Goal: Task Accomplishment & Management: Manage account settings

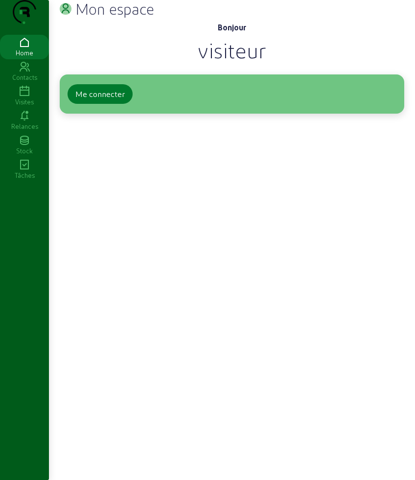
click at [113, 100] on div "Me connecter" at bounding box center [99, 94] width 49 height 12
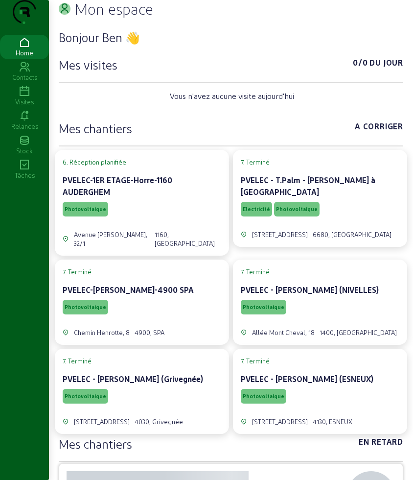
click at [35, 97] on icon at bounding box center [24, 92] width 49 height 12
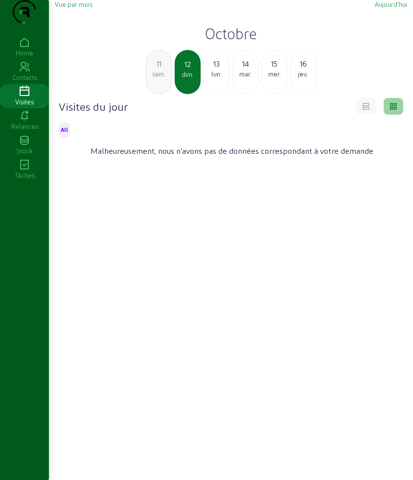
click at [207, 94] on div "13 lun." at bounding box center [217, 72] width 26 height 44
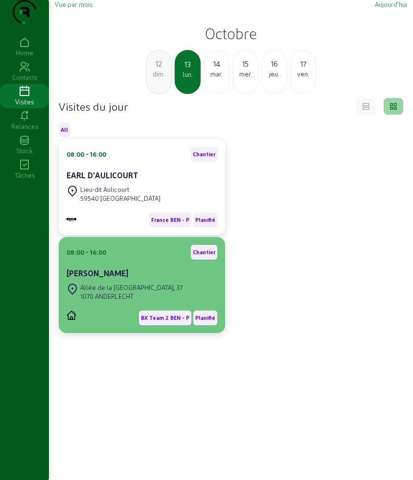
click at [126, 259] on div "08:00 - 16:00 Chantier" at bounding box center [142, 252] width 151 height 15
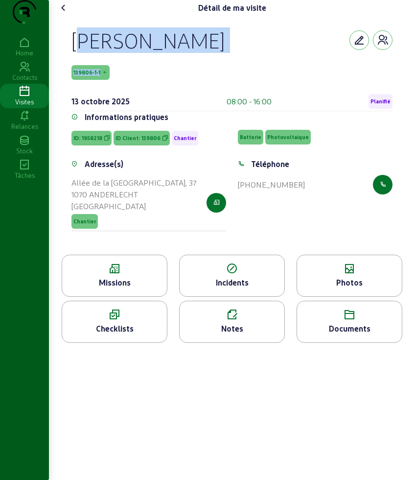
drag, startPoint x: 190, startPoint y: 74, endPoint x: 360, endPoint y: 74, distance: 169.8
click at [360, 74] on div "[PERSON_NAME] 139806-1-1 [DATE] 08:00 - 16:00 Planifié Informations pratiques I…" at bounding box center [232, 135] width 345 height 239
click at [88, 83] on div "[PERSON_NAME] 139806-1-1 [DATE] 08:00 - 16:00 Planifié" at bounding box center [231, 69] width 321 height 84
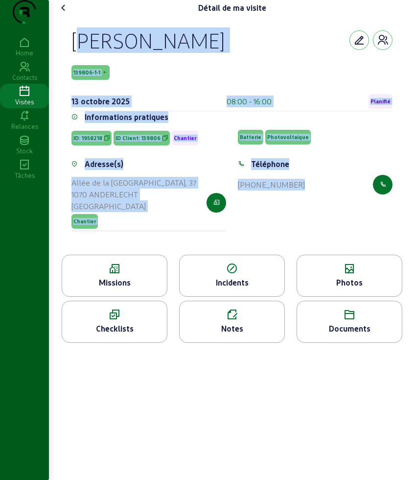
drag, startPoint x: 60, startPoint y: 53, endPoint x: 341, endPoint y: 231, distance: 332.3
click at [341, 231] on div "[PERSON_NAME] 139806-1-1 [DATE] 08:00 - 16:00 Planifié Informations pratiques I…" at bounding box center [232, 135] width 352 height 239
copy cam-empty "[PERSON_NAME] 139806-1-1 [DATE] 08:00 - 16:00 Planifié Informations pratiques I…"
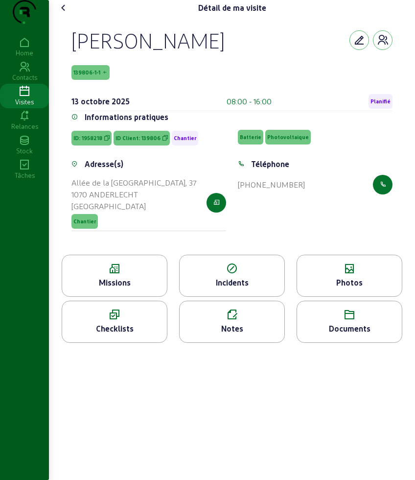
click at [132, 288] on div "Missions" at bounding box center [114, 283] width 105 height 12
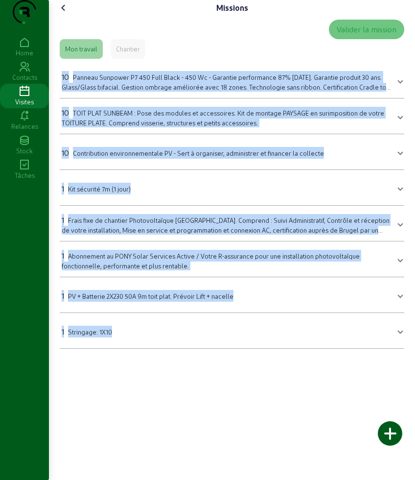
drag, startPoint x: 57, startPoint y: 92, endPoint x: 236, endPoint y: 390, distance: 347.8
click at [236, 390] on div "Missions Valider la mission Mon travail Chantier 10 Panneau Sunpower P7 450 Ful…" at bounding box center [232, 240] width 366 height 480
copy mat-accordion "29 Loremip Dolorsit A3 231 Cons Adipi - 477 El - Seddoeiu temporincid 08% utlab…"
click at [144, 348] on mat-expansion-panel "1 Stringage: 1X10 Stringage: 1X10 Quantité 1 Sauvegarder" at bounding box center [232, 331] width 345 height 36
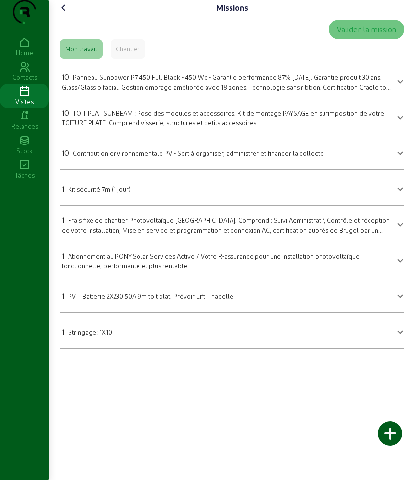
click at [62, 14] on icon at bounding box center [64, 8] width 12 height 12
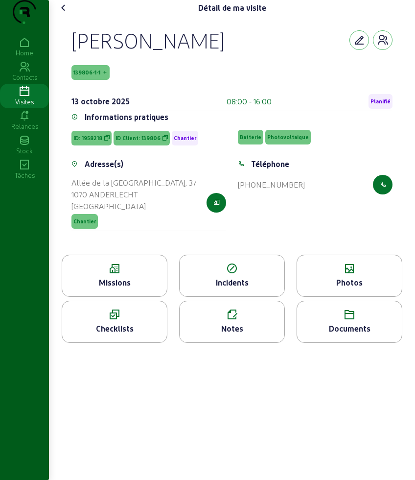
click at [350, 288] on div "Photos" at bounding box center [349, 283] width 105 height 12
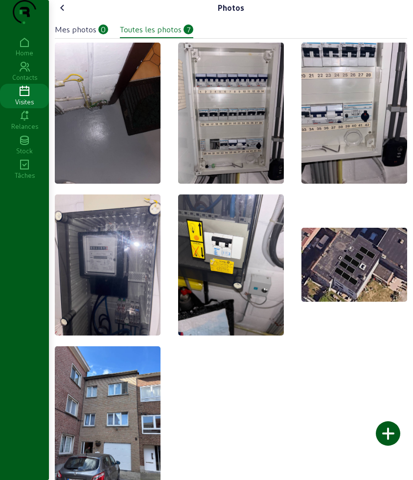
click at [67, 14] on icon at bounding box center [63, 8] width 12 height 12
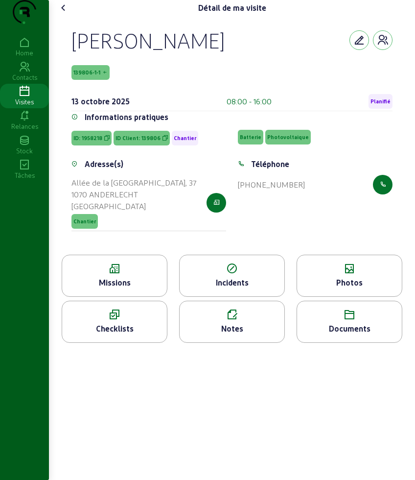
click at [128, 295] on div "Missions" at bounding box center [115, 276] width 106 height 42
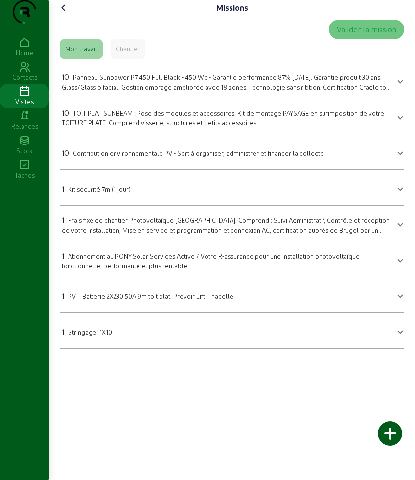
click at [121, 241] on span "Frais fixe de chantier Photovoltaïque [GEOGRAPHIC_DATA]. Comprend : Suivi Admin…" at bounding box center [226, 229] width 328 height 26
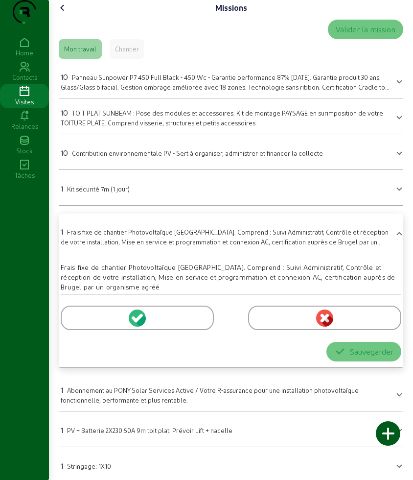
click at [122, 254] on span "Frais fixe de chantier Photovoltaïque [GEOGRAPHIC_DATA]. Comprend : Suivi Admin…" at bounding box center [225, 241] width 328 height 26
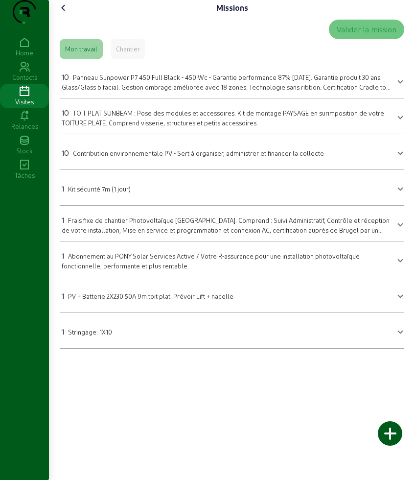
click at [65, 14] on icon at bounding box center [64, 8] width 12 height 12
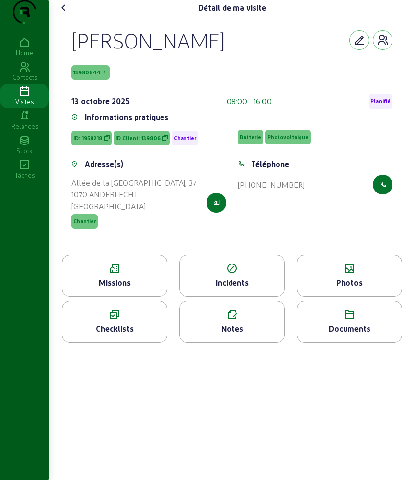
click at [358, 288] on div "Photos" at bounding box center [349, 283] width 105 height 12
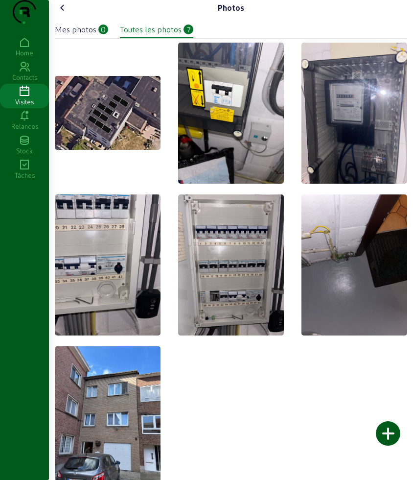
click at [61, 14] on icon at bounding box center [63, 8] width 12 height 12
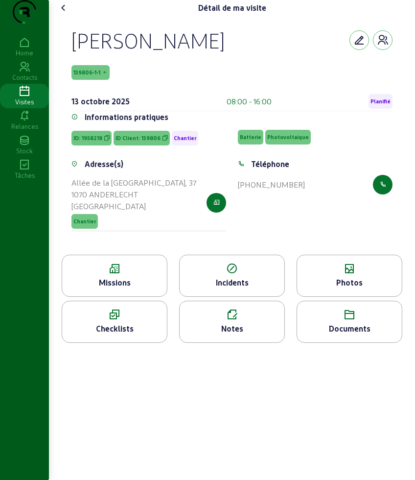
click at [360, 321] on icon at bounding box center [349, 315] width 105 height 12
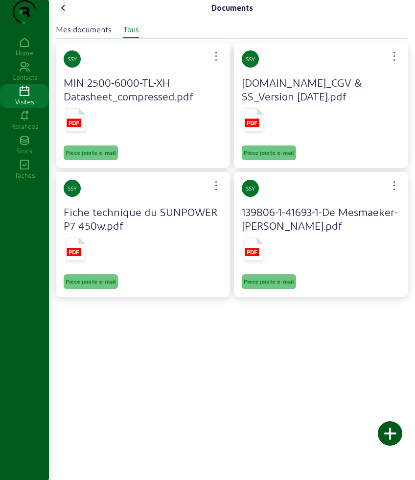
click at [84, 131] on icon at bounding box center [76, 119] width 19 height 23
click at [299, 138] on div at bounding box center [321, 121] width 159 height 33
click at [254, 127] on rect at bounding box center [252, 122] width 14 height 8
drag, startPoint x: 339, startPoint y: 227, endPoint x: 286, endPoint y: 237, distance: 53.8
click at [339, 227] on h4 "139806-1-41693-1-De Mesmaeker-[PERSON_NAME].pdf" at bounding box center [321, 218] width 159 height 27
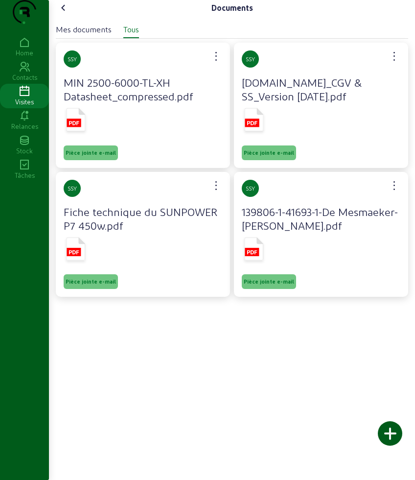
click at [254, 260] on icon at bounding box center [254, 248] width 19 height 23
click at [347, 197] on cam-card-tag "SSY" at bounding box center [321, 188] width 159 height 17
click at [58, 267] on div "SSY Fiche technique du SUNPOWER P7 450w.pdf Pièce jointe e-mail" at bounding box center [143, 234] width 174 height 125
click at [79, 254] on icon at bounding box center [74, 252] width 10 height 4
click at [58, 16] on cam-font-icon at bounding box center [64, 8] width 16 height 16
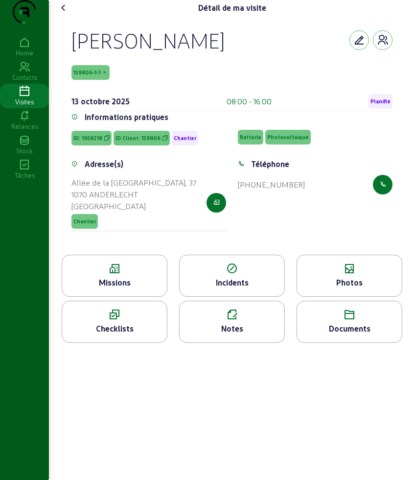
click at [320, 288] on div "Photos" at bounding box center [349, 283] width 105 height 12
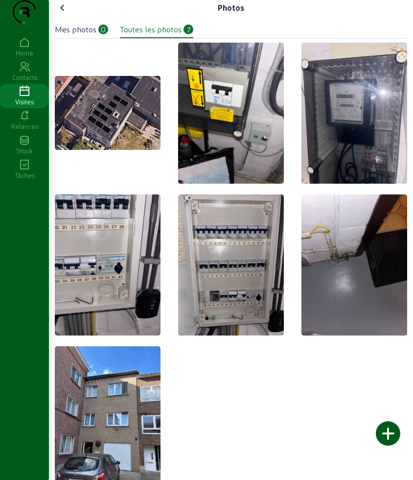
click at [70, 16] on cam-font-icon at bounding box center [63, 8] width 16 height 16
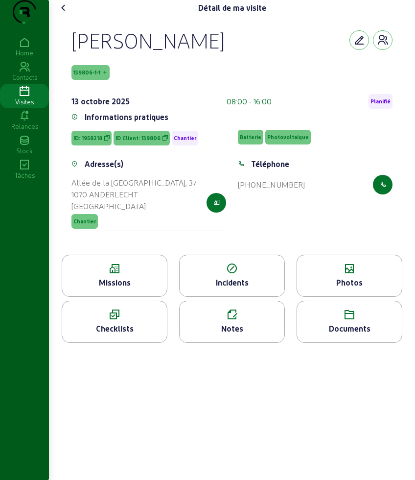
click at [133, 288] on div "Missions" at bounding box center [114, 283] width 105 height 12
